Goal: Task Accomplishment & Management: Use online tool/utility

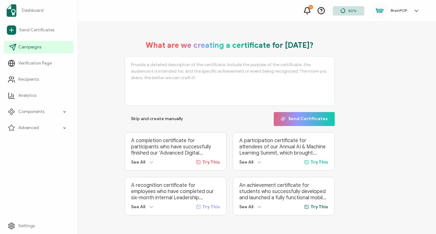
click at [19, 47] on span "Campaigns" at bounding box center [29, 47] width 23 height 6
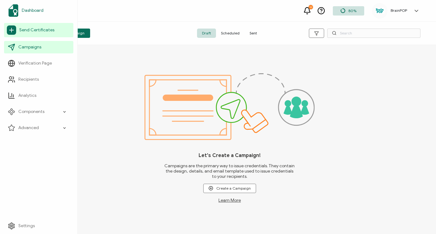
click at [34, 6] on link "Dashboard" at bounding box center [38, 10] width 69 height 17
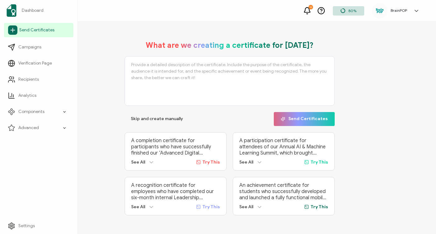
click at [41, 31] on span "Send Certificates" at bounding box center [36, 30] width 35 height 6
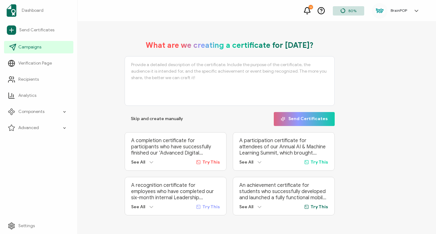
click at [23, 50] on span "Campaigns" at bounding box center [29, 47] width 23 height 6
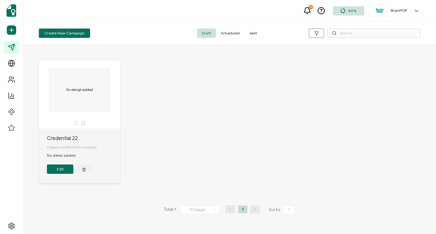
click at [412, 9] on link at bounding box center [414, 11] width 9 height 6
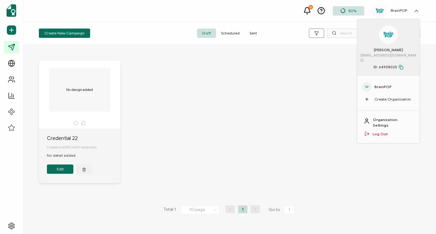
click at [389, 84] on span "BrainPOP" at bounding box center [383, 87] width 17 height 6
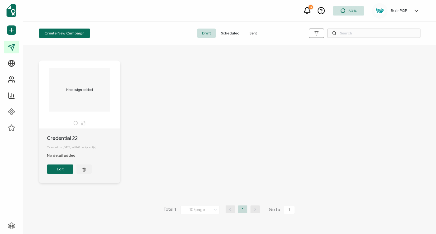
click at [412, 11] on link at bounding box center [414, 11] width 9 height 6
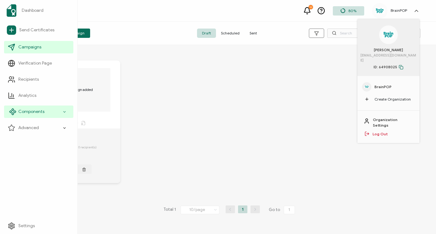
click at [40, 111] on span "Components" at bounding box center [31, 112] width 26 height 6
click at [40, 112] on span "Components" at bounding box center [31, 112] width 26 height 6
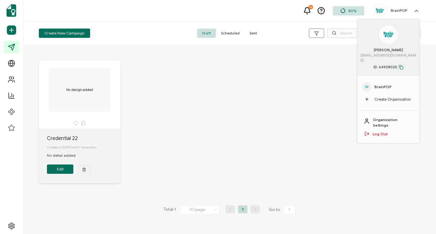
click at [176, 108] on div "No design added Credential 22 Created on [DATE] with 0 recipient(s) No detail a…" at bounding box center [230, 126] width 394 height 157
click at [285, 76] on div "No design added Credential 22 Created on [DATE] with 0 recipient(s) No detail a…" at bounding box center [230, 126] width 394 height 157
click at [239, 33] on span "Scheduled" at bounding box center [230, 33] width 29 height 9
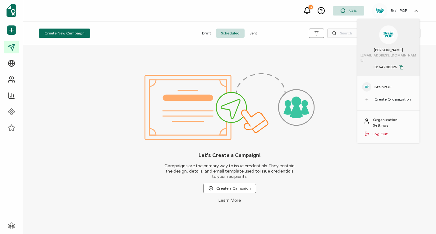
click at [251, 33] on span "Sent" at bounding box center [253, 33] width 17 height 9
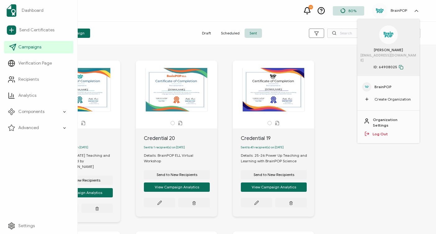
click at [32, 50] on span "Campaigns" at bounding box center [29, 47] width 23 height 6
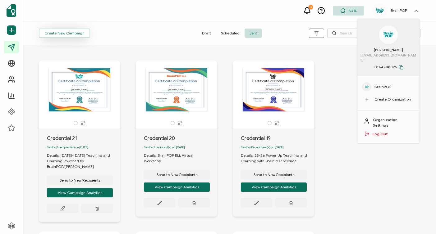
click at [83, 34] on button "Create New Campaign" at bounding box center [64, 33] width 51 height 9
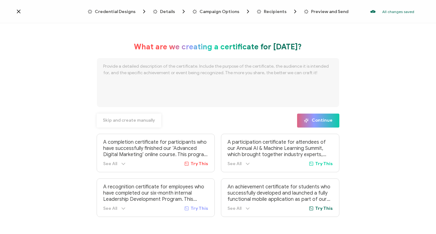
click at [135, 123] on span "Skip and create manually" at bounding box center [129, 120] width 52 height 4
